Goal: Information Seeking & Learning: Find specific fact

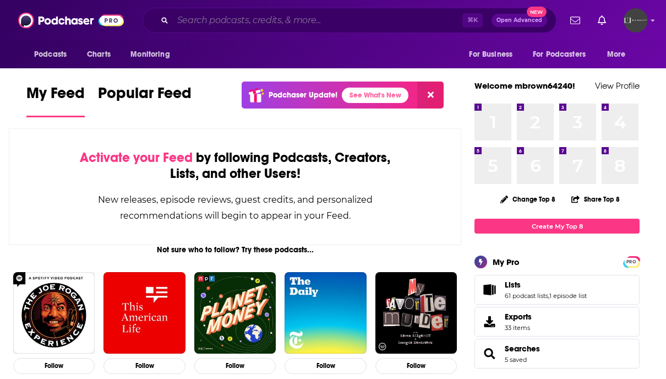
click at [210, 21] on input "Search podcasts, credits, & more..." at bounding box center [317, 21] width 289 height 18
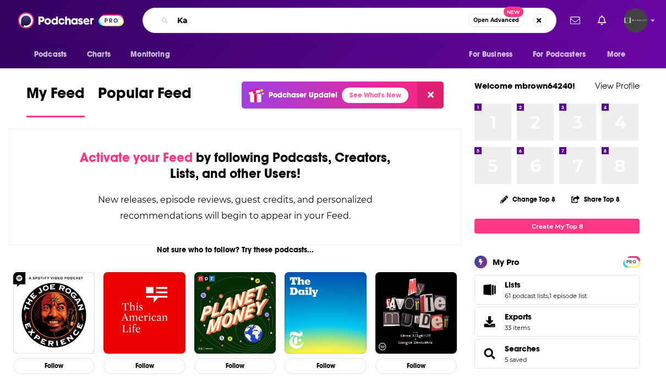
type input "K"
type input ""[PERSON_NAME]""
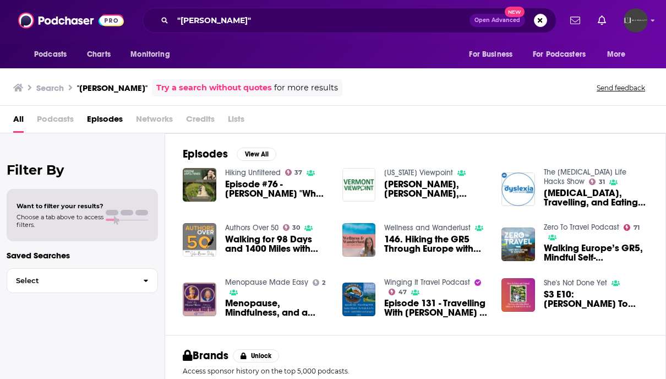
click at [417, 166] on div "Episodes View All Hiking Unfiltered 37 Episode #76 - [PERSON_NAME] "What is wis…" at bounding box center [415, 233] width 501 height 201
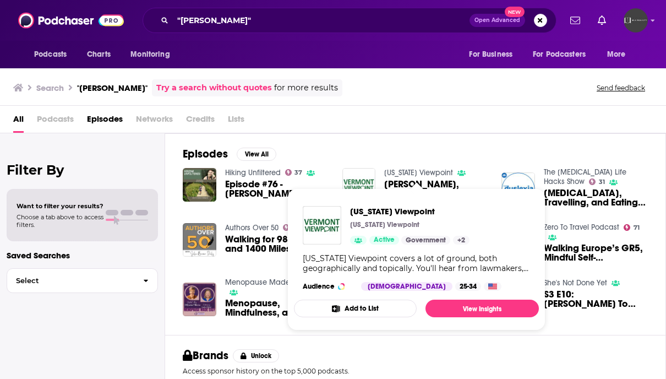
click at [414, 173] on link "[US_STATE] Viewpoint" at bounding box center [418, 172] width 69 height 9
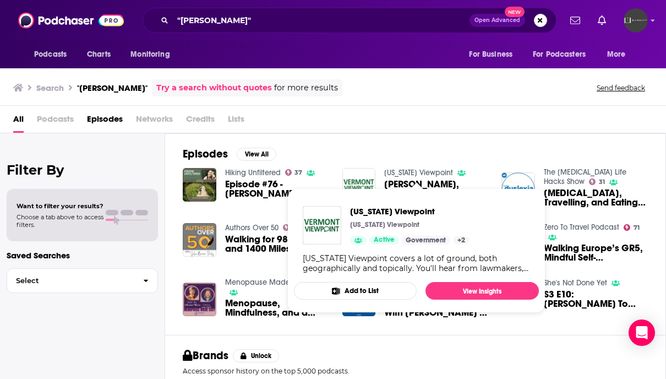
click at [422, 172] on link "[US_STATE] Viewpoint" at bounding box center [418, 172] width 69 height 9
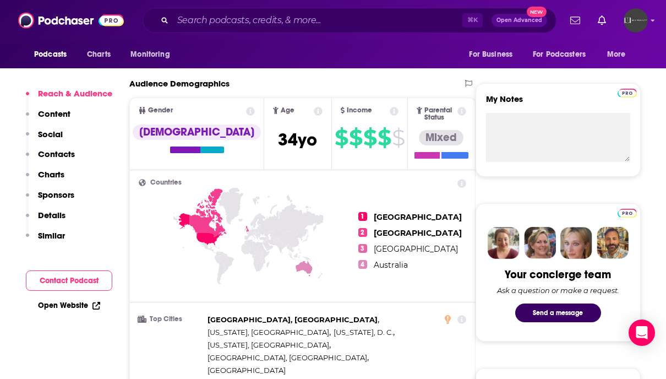
scroll to position [342, 0]
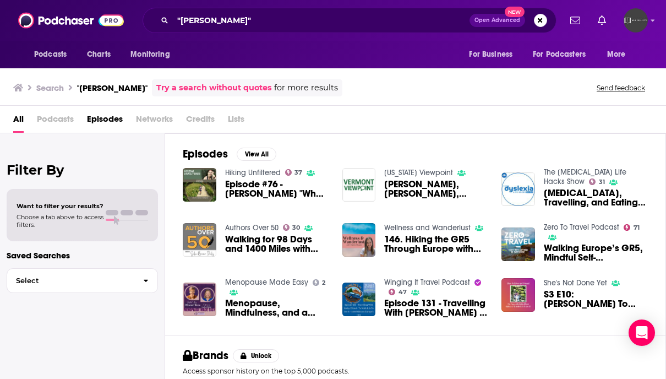
click at [398, 188] on span "[PERSON_NAME], [PERSON_NAME], [PERSON_NAME]" at bounding box center [436, 188] width 104 height 19
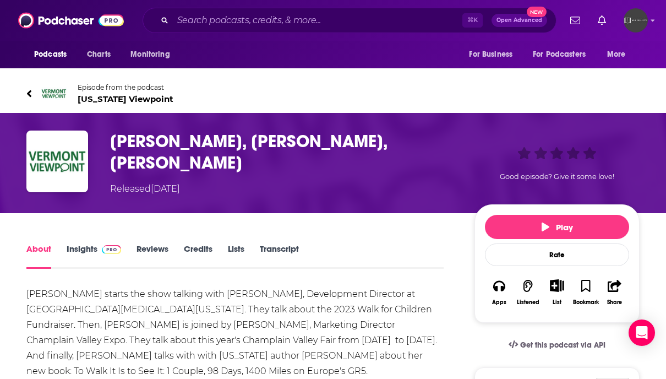
scroll to position [2, 0]
